Goal: Complete application form

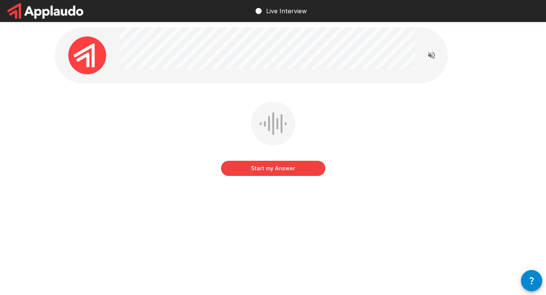
click at [284, 167] on button "Start my Answer" at bounding box center [273, 168] width 104 height 15
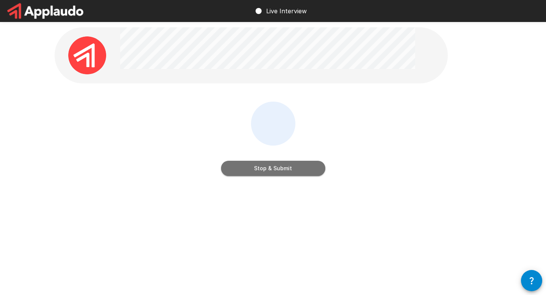
click at [275, 171] on button "Stop & Submit" at bounding box center [273, 168] width 104 height 15
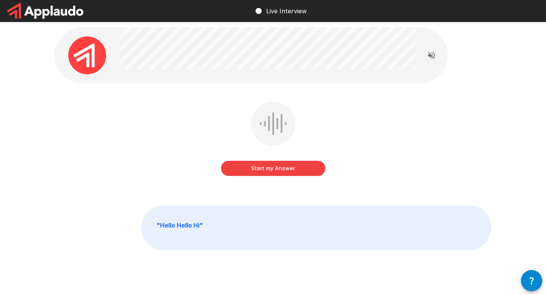
click at [292, 167] on button "Start my Answer" at bounding box center [273, 168] width 104 height 15
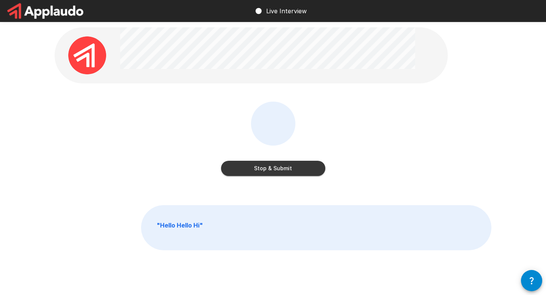
click at [292, 167] on button "Stop & Submit" at bounding box center [273, 168] width 104 height 15
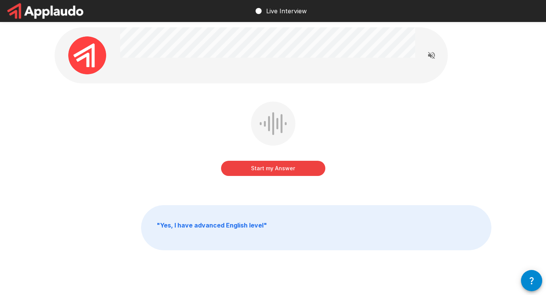
click at [292, 167] on button "Start my Answer" at bounding box center [273, 168] width 104 height 15
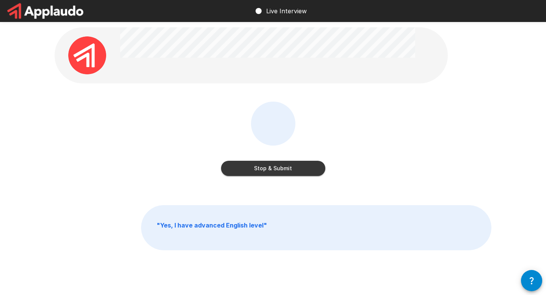
click at [292, 167] on button "Stop & Submit" at bounding box center [273, 168] width 104 height 15
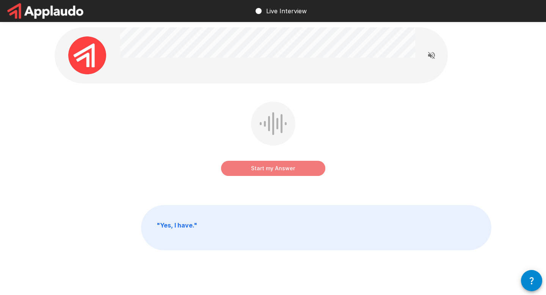
click at [292, 167] on button "Start my Answer" at bounding box center [273, 168] width 104 height 15
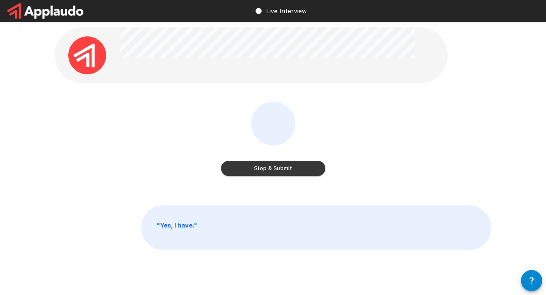
click at [292, 167] on button "Stop & Submit" at bounding box center [273, 168] width 104 height 15
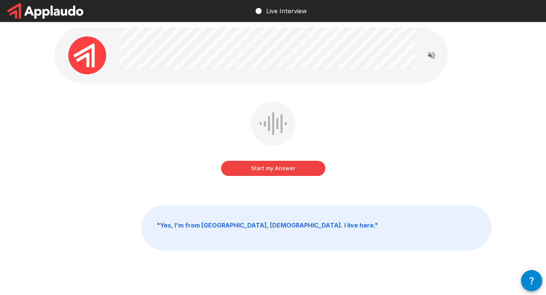
click at [290, 164] on button "Start my Answer" at bounding box center [273, 168] width 104 height 15
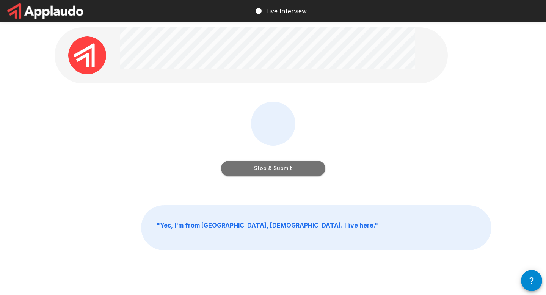
click at [290, 164] on button "Stop & Submit" at bounding box center [273, 168] width 104 height 15
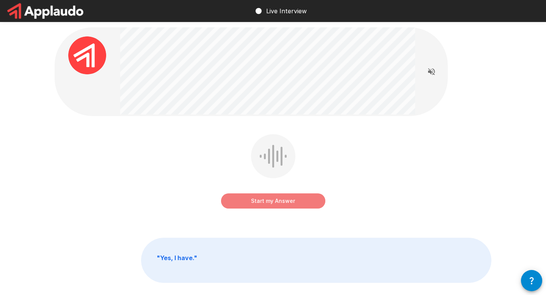
click at [275, 200] on button "Start my Answer" at bounding box center [273, 200] width 104 height 15
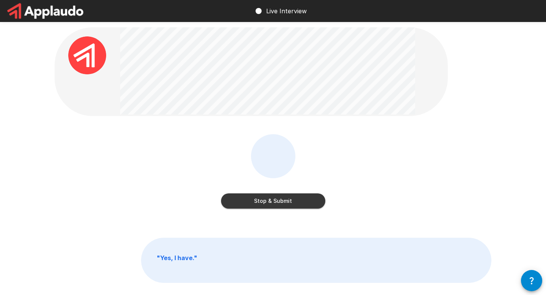
click at [274, 203] on button "Stop & Submit" at bounding box center [273, 200] width 104 height 15
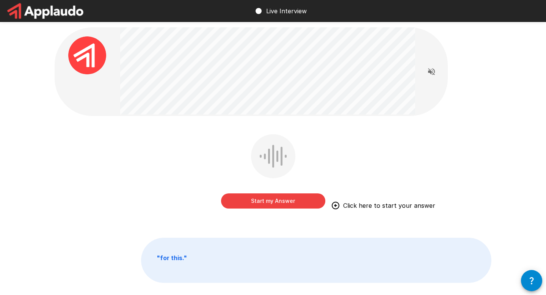
scroll to position [6, 0]
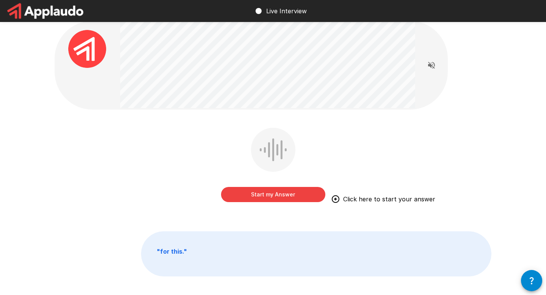
click at [275, 191] on button "Start my Answer" at bounding box center [273, 194] width 104 height 15
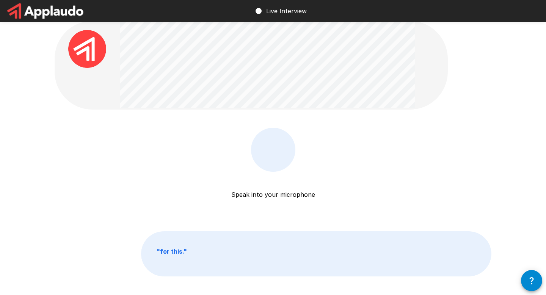
click at [285, 171] on div "Speak into your microphone Stop & Submit" at bounding box center [273, 180] width 104 height 105
click at [280, 169] on div at bounding box center [273, 150] width 44 height 44
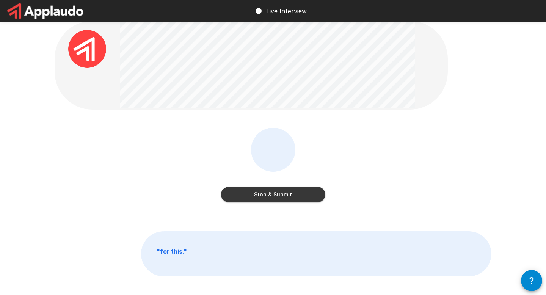
click at [276, 192] on button "Stop & Submit" at bounding box center [273, 194] width 104 height 15
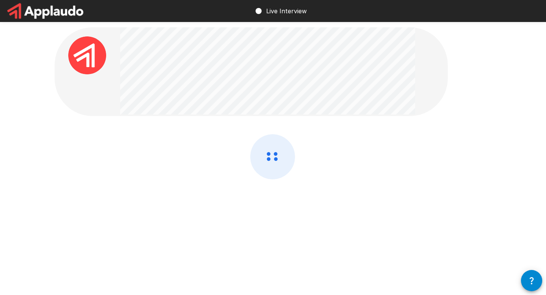
scroll to position [0, 0]
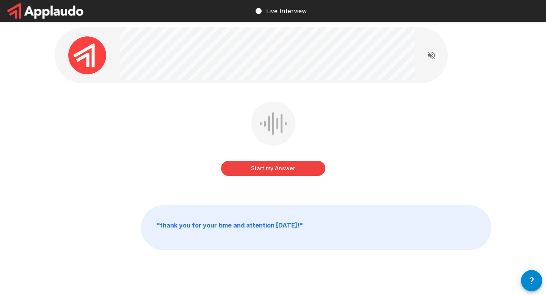
click at [269, 171] on button "Start my Answer" at bounding box center [273, 168] width 104 height 15
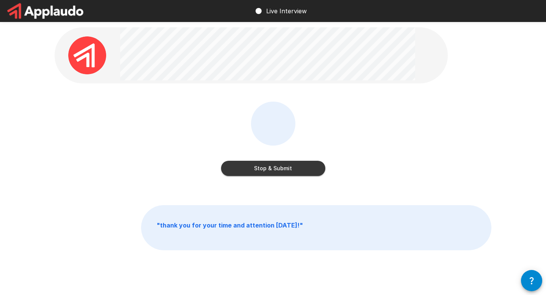
click at [269, 171] on button "Stop & Submit" at bounding box center [273, 168] width 104 height 15
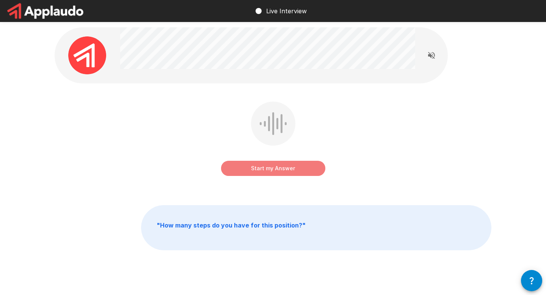
click at [283, 174] on button "Start my Answer" at bounding box center [273, 168] width 104 height 15
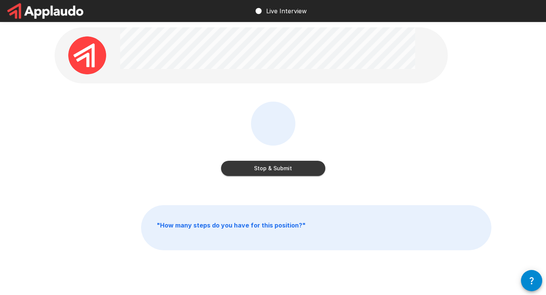
click at [283, 174] on button "Stop & Submit" at bounding box center [273, 168] width 104 height 15
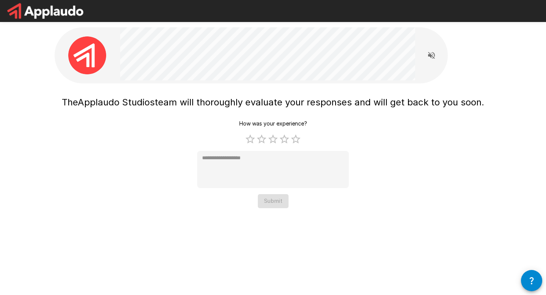
type textarea "*"
click at [273, 201] on div "How was your experience? 1 Star 2 Stars 3 Stars 4 Stars 5 Stars Empty * Submit" at bounding box center [273, 162] width 152 height 91
